Goal: Information Seeking & Learning: Learn about a topic

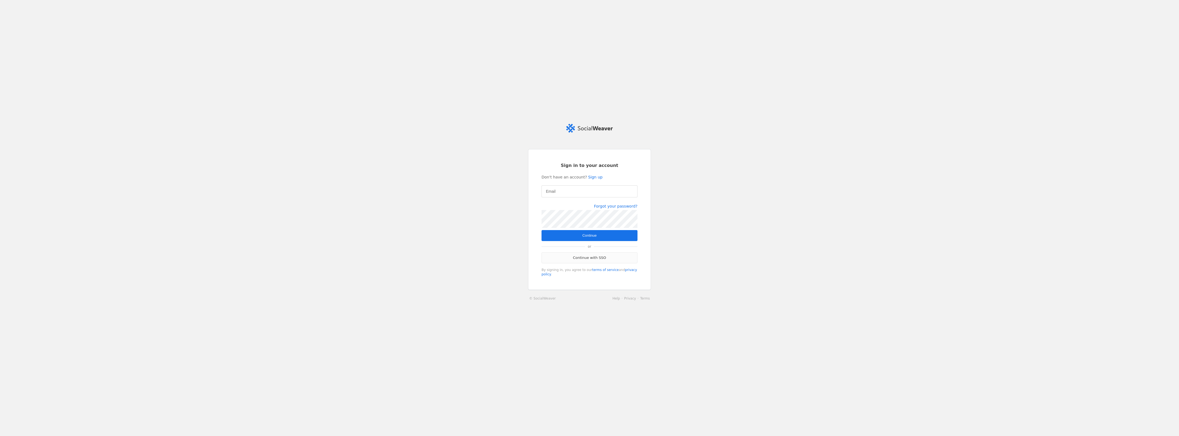
click at [599, 257] on link "Continue with SSO" at bounding box center [590, 257] width 96 height 11
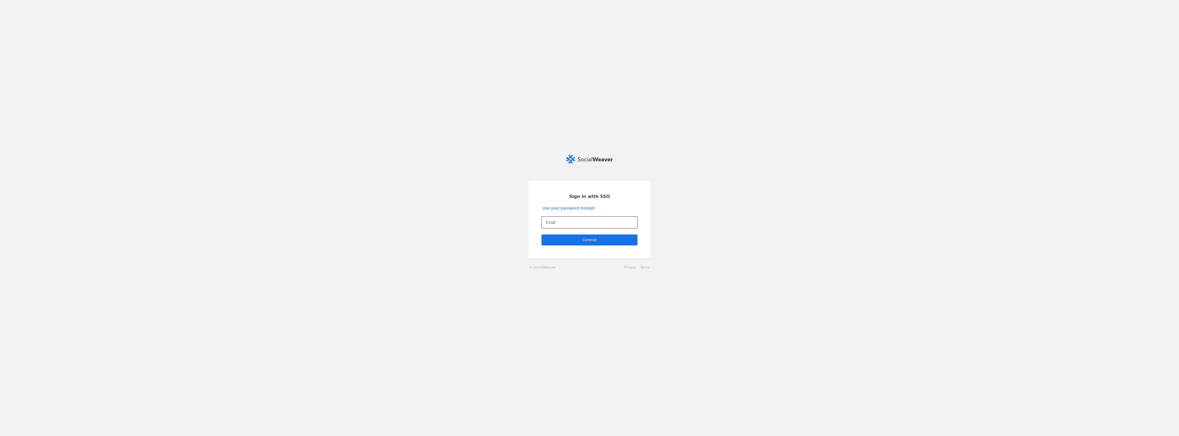
click at [571, 222] on input "Email" at bounding box center [589, 222] width 87 height 7
type input "wade.baylis@jll.com"
click at [588, 240] on span "Continue" at bounding box center [590, 239] width 14 height 5
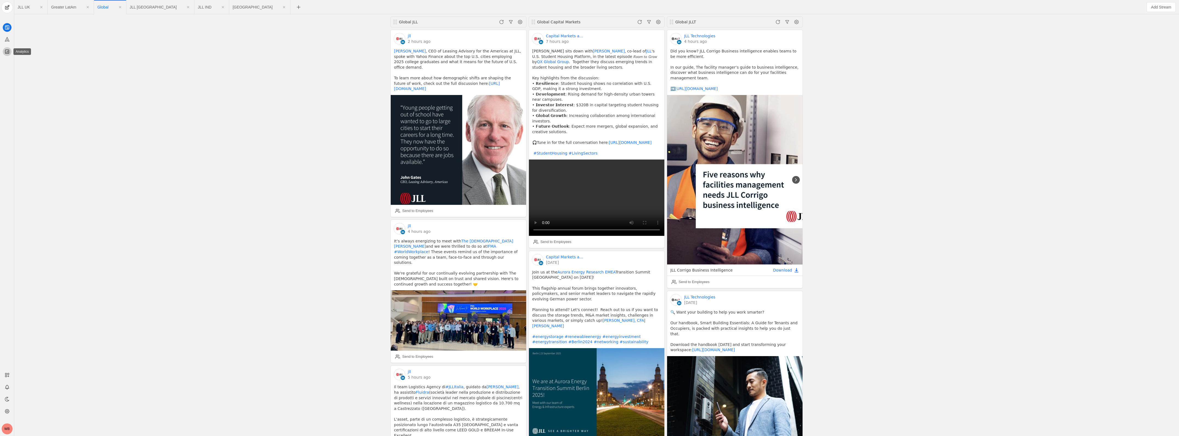
click at [7, 53] on icon at bounding box center [7, 52] width 4 height 4
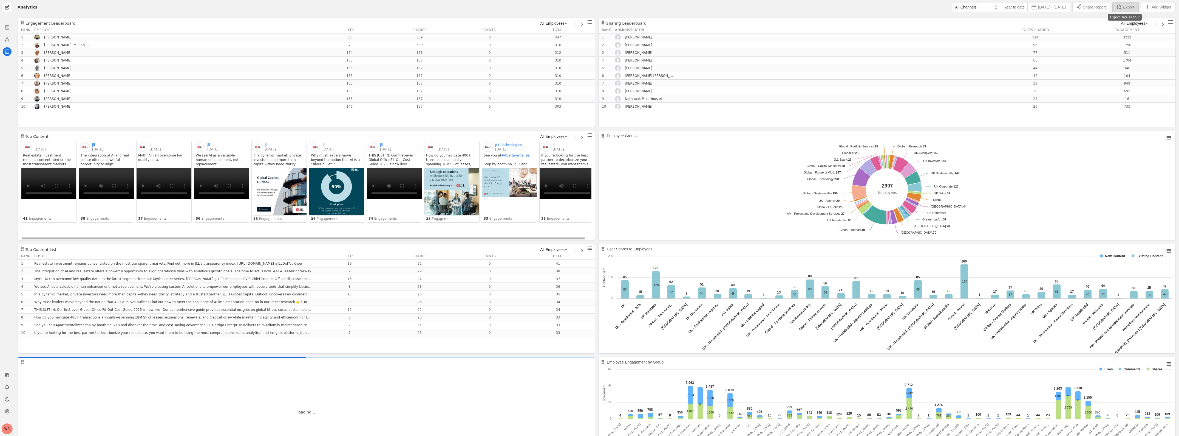
click at [1129, 6] on span "Export" at bounding box center [1128, 6] width 11 height 5
click at [1118, 6] on span "button" at bounding box center [1126, 6] width 26 height 9
click at [1148, 4] on span "button" at bounding box center [1159, 6] width 34 height 9
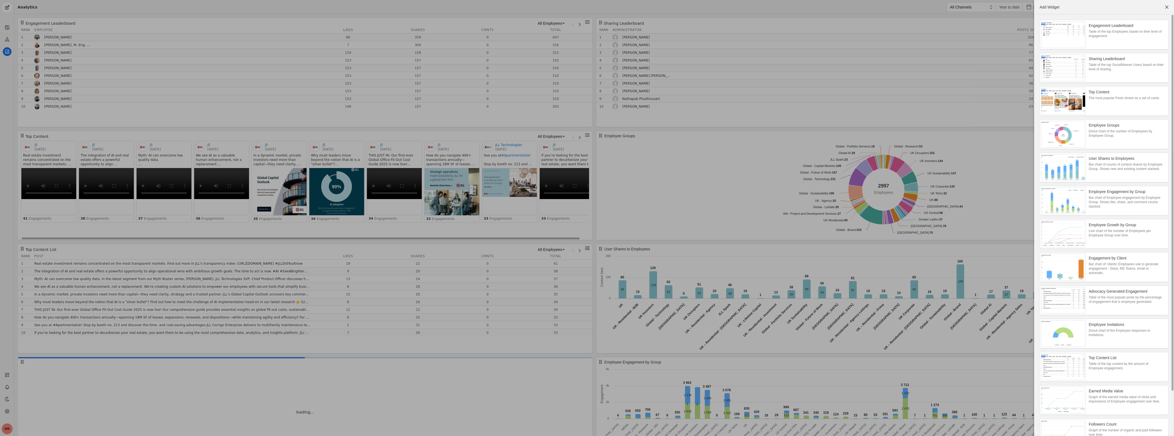
drag, startPoint x: 1172, startPoint y: 171, endPoint x: 1170, endPoint y: 302, distance: 130.8
click at [1170, 302] on div "Engagement Leaderboard Table of the top Employees based on their level of engag…" at bounding box center [1104, 250] width 140 height 472
click at [1168, 7] on span "button" at bounding box center [1167, 7] width 10 height 10
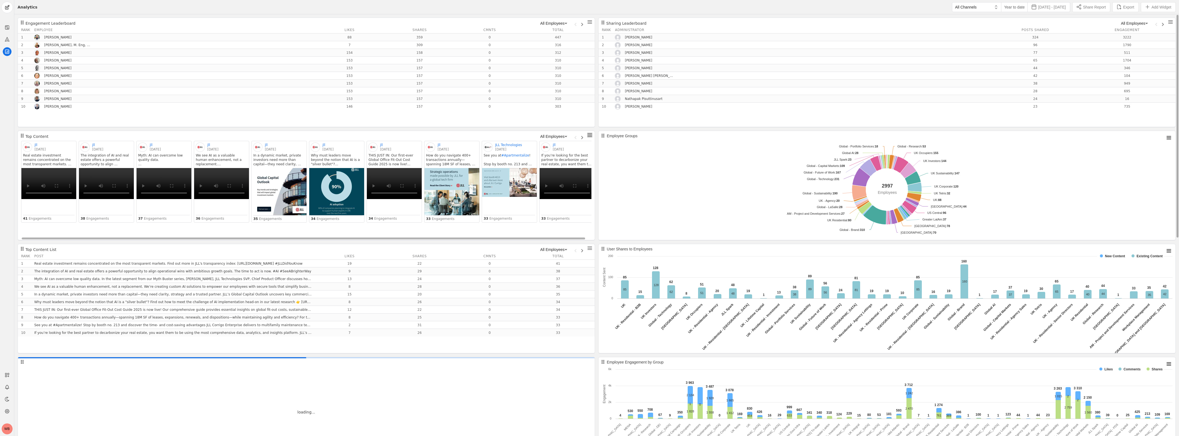
click at [589, 134] on span "undefined" at bounding box center [589, 134] width 5 height 5
click at [577, 148] on span "Download CSV" at bounding box center [574, 148] width 27 height 5
click at [1170, 21] on span "undefined" at bounding box center [1170, 21] width 5 height 5
click at [1157, 36] on span "Download CSV" at bounding box center [1155, 35] width 27 height 5
click at [1169, 135] on rect "Employee Groups" at bounding box center [1169, 138] width 8 height 8
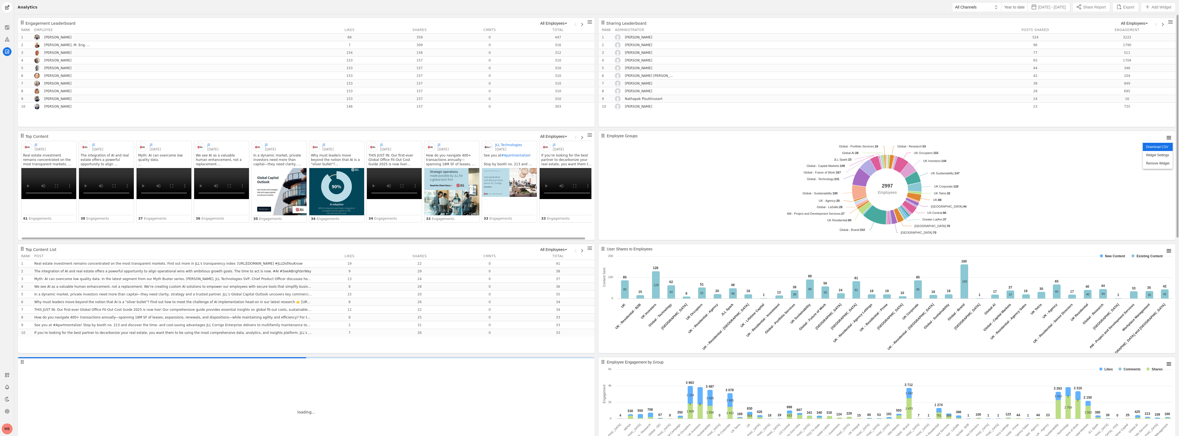
click at [1156, 148] on li "Download CSV" at bounding box center [1158, 147] width 30 height 8
click at [589, 21] on span "undefined" at bounding box center [589, 21] width 5 height 5
click at [581, 37] on span "Download CSV" at bounding box center [574, 35] width 27 height 5
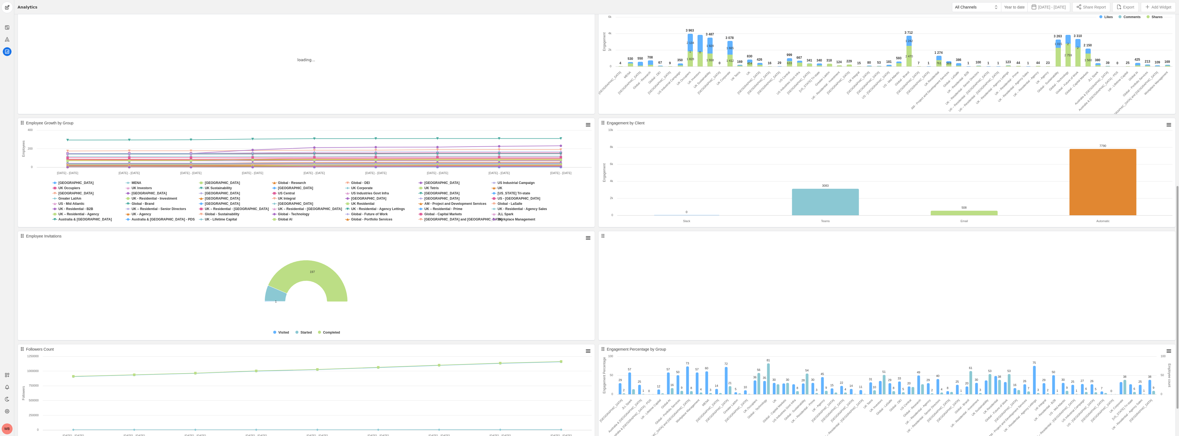
scroll to position [373, 0]
